Goal: Task Accomplishment & Management: Complete application form

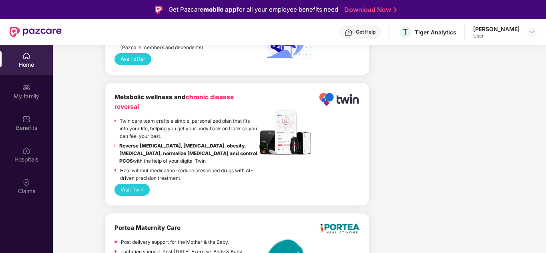
scroll to position [45, 0]
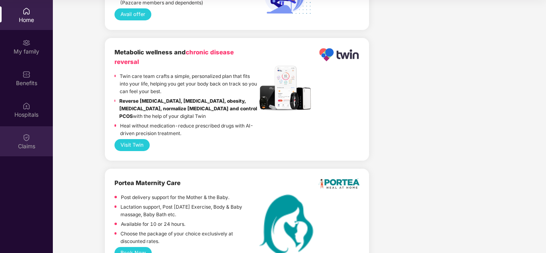
click at [34, 135] on div "Claims" at bounding box center [26, 142] width 53 height 30
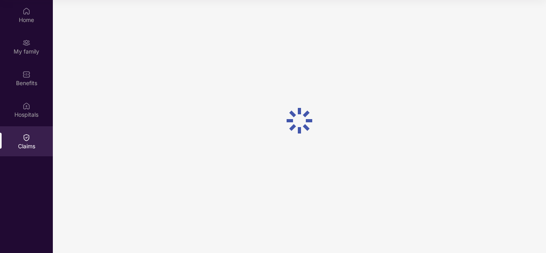
scroll to position [0, 0]
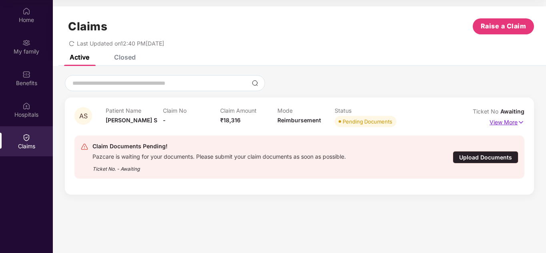
click at [521, 122] on img at bounding box center [521, 122] width 7 height 9
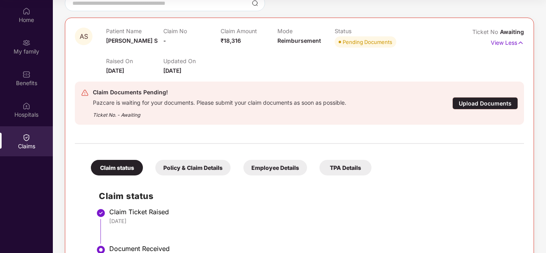
scroll to position [112, 0]
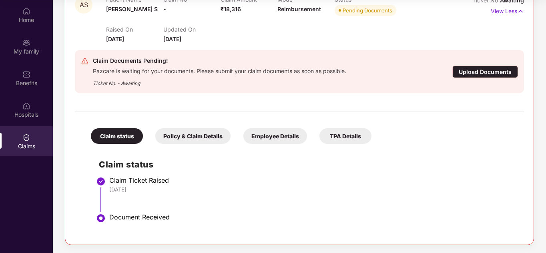
click at [476, 71] on div "Upload Documents" at bounding box center [485, 72] width 66 height 12
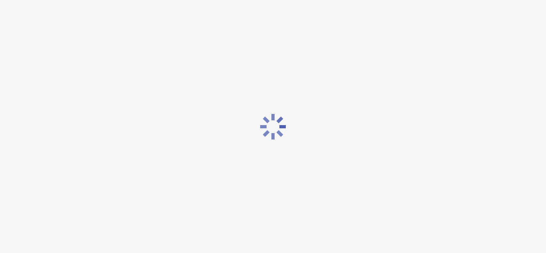
scroll to position [0, 0]
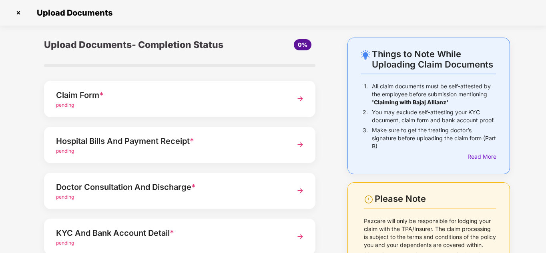
click at [125, 99] on div "Claim Form *" at bounding box center [169, 95] width 227 height 13
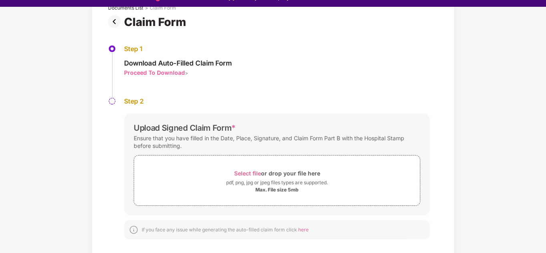
scroll to position [19, 0]
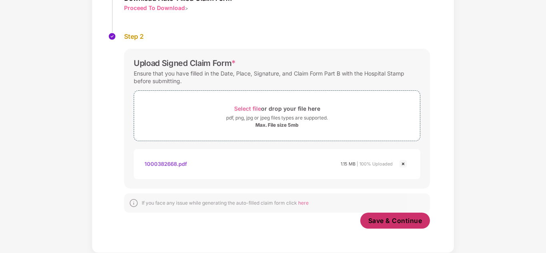
click at [397, 221] on span "Save & Continue" at bounding box center [395, 221] width 54 height 9
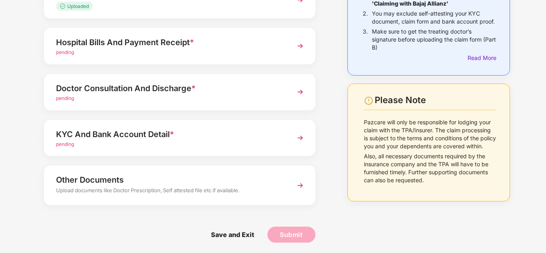
scroll to position [100, 0]
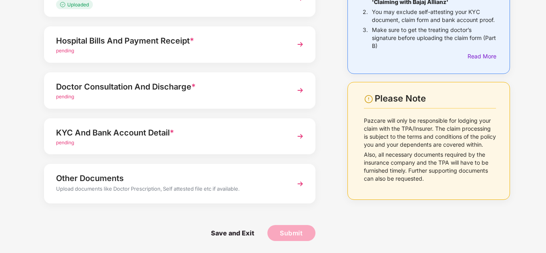
click at [303, 137] on img at bounding box center [300, 136] width 14 height 14
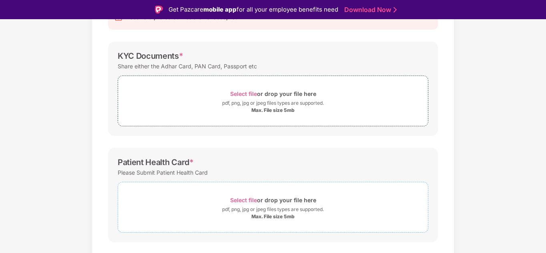
click at [253, 204] on span "Select file" at bounding box center [243, 200] width 27 height 7
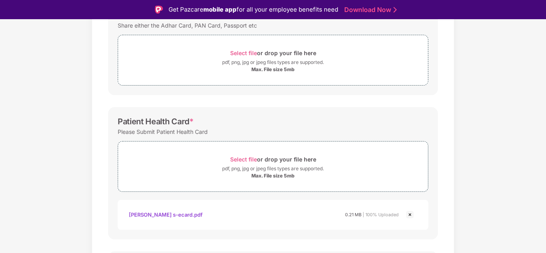
scroll to position [181, 0]
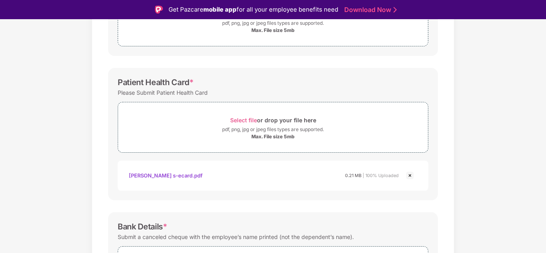
click at [504, 106] on div "Documents List > KYC and Bank Account Detail KYC and Bank Account Detail Passwo…" at bounding box center [273, 115] width 546 height 479
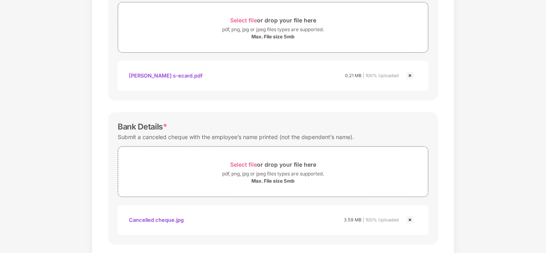
scroll to position [340, 0]
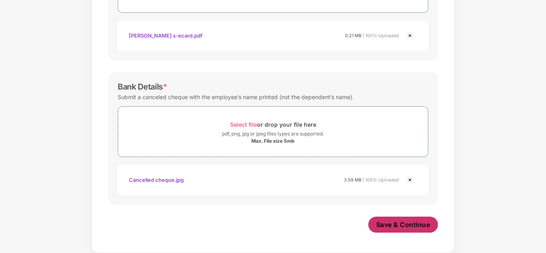
click at [402, 229] on span "Save & Continue" at bounding box center [403, 225] width 54 height 9
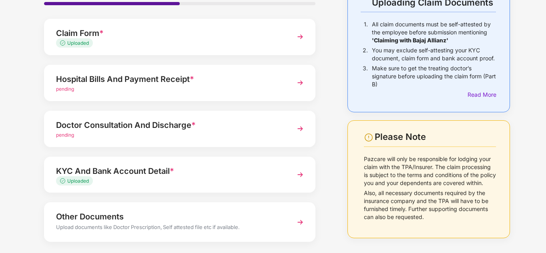
scroll to position [80, 0]
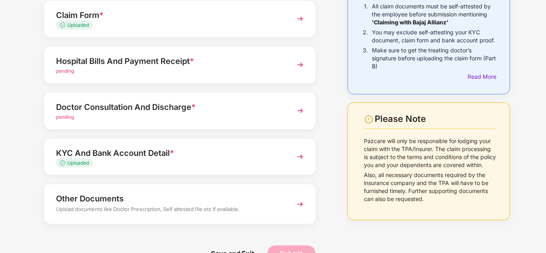
click at [209, 109] on div "Doctor Consultation And Discharge *" at bounding box center [169, 107] width 227 height 13
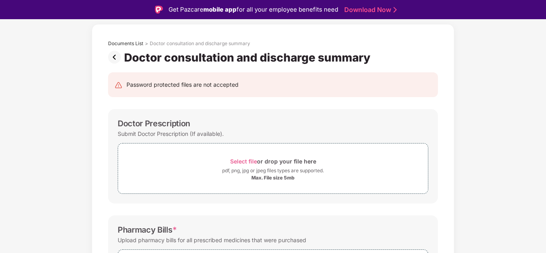
scroll to position [0, 0]
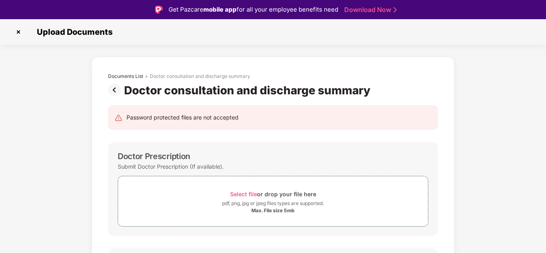
click at [116, 90] on img at bounding box center [116, 90] width 16 height 13
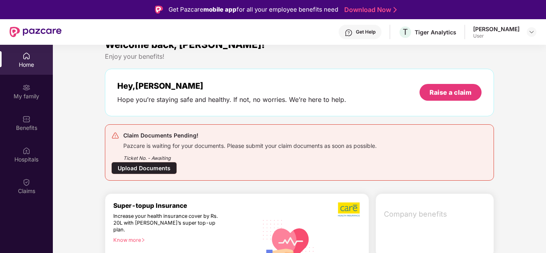
scroll to position [20, 0]
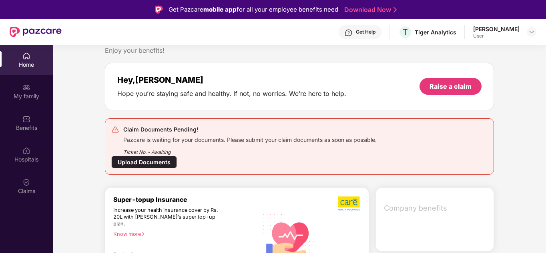
click at [512, 30] on div "[PERSON_NAME]" at bounding box center [496, 29] width 46 height 8
click at [538, 36] on header "Get Help T Tiger Analytics [PERSON_NAME] User" at bounding box center [273, 32] width 546 height 26
click at [533, 33] on img at bounding box center [531, 32] width 6 height 6
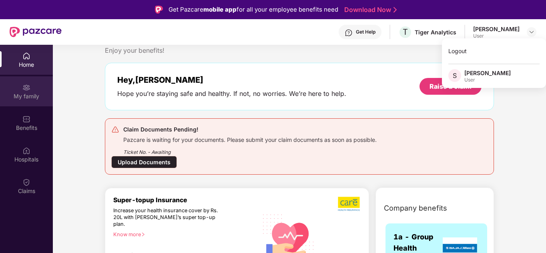
click at [34, 91] on div "My family" at bounding box center [26, 91] width 53 height 30
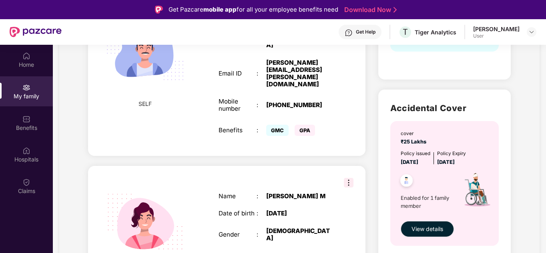
scroll to position [280, 0]
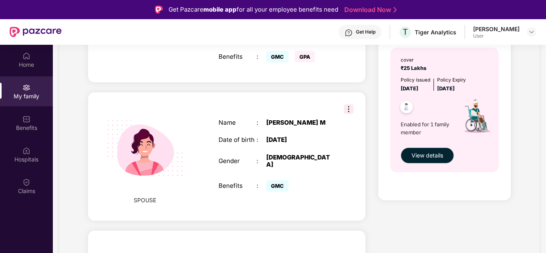
click at [345, 104] on img at bounding box center [349, 109] width 10 height 10
click at [368, 134] on div "Add Family Member New member can be added to the policy [DATE] of marriage or c…" at bounding box center [227, 161] width 290 height 693
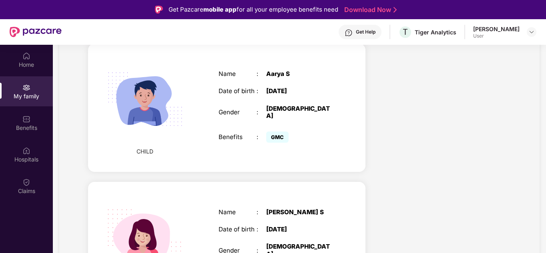
scroll to position [480, 0]
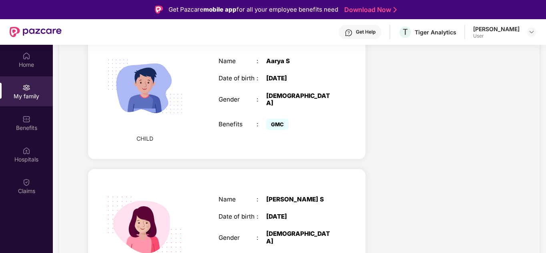
click at [285, 119] on span "GMC" at bounding box center [277, 124] width 22 height 11
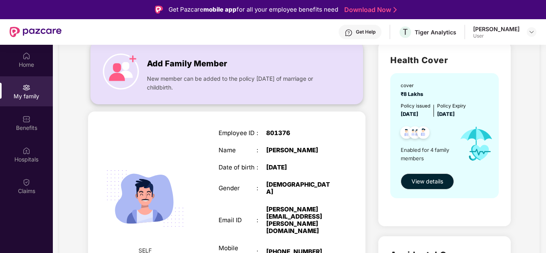
scroll to position [0, 0]
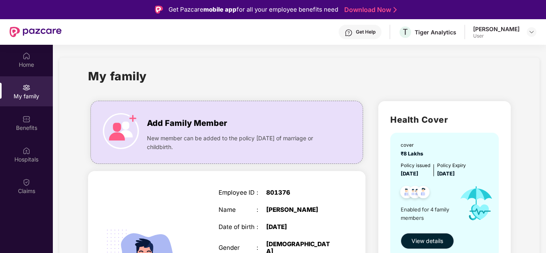
click at [424, 244] on span "View details" at bounding box center [428, 241] width 32 height 9
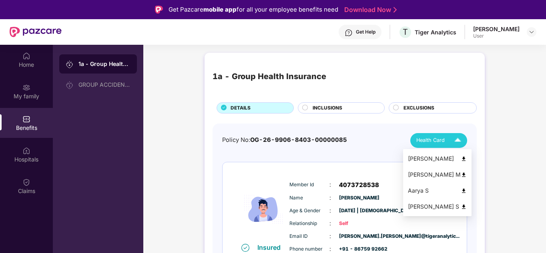
click at [449, 143] on div "Health Card" at bounding box center [440, 141] width 48 height 14
click at [464, 209] on img at bounding box center [464, 207] width 6 height 6
